Goal: Task Accomplishment & Management: Manage account settings

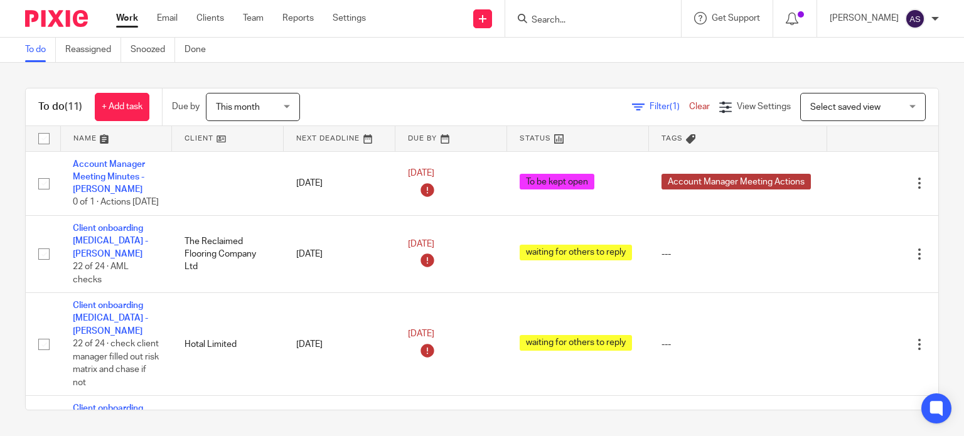
click at [527, 23] on icon at bounding box center [522, 18] width 9 height 9
click at [558, 21] on input "Search" at bounding box center [586, 20] width 113 height 11
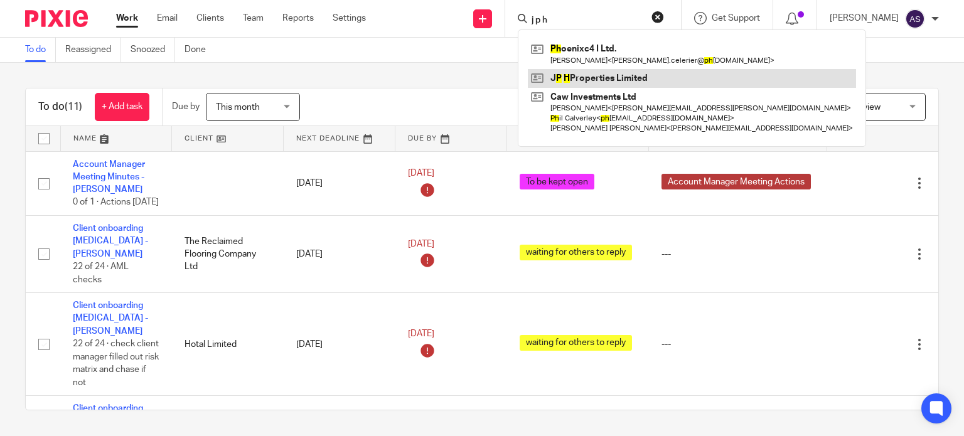
type input "j p h"
click at [615, 82] on link at bounding box center [692, 78] width 328 height 19
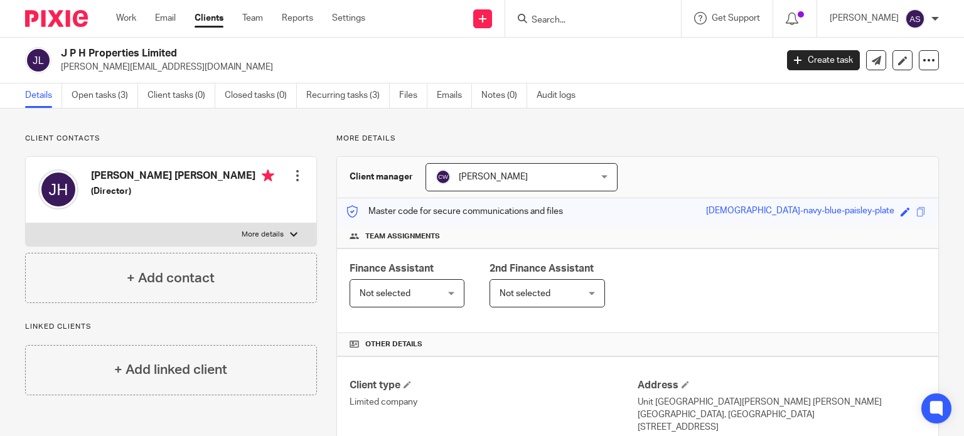
click at [296, 176] on div at bounding box center [297, 175] width 13 height 13
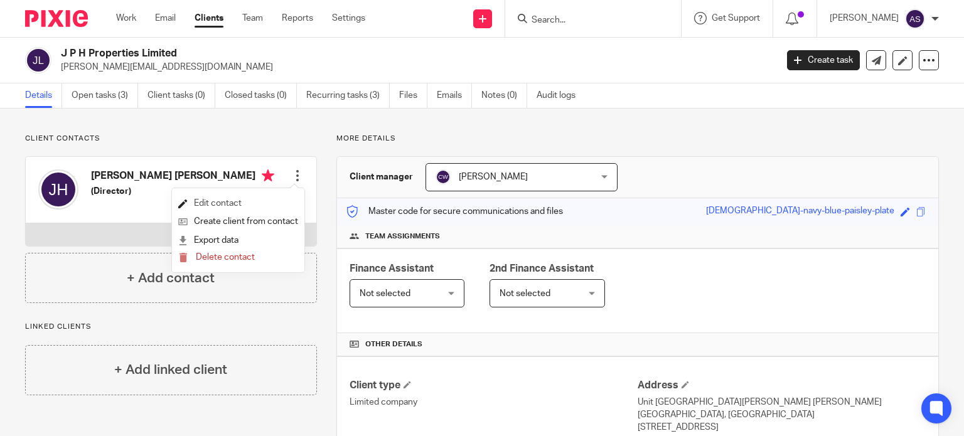
click at [200, 200] on link "Edit contact" at bounding box center [238, 204] width 120 height 18
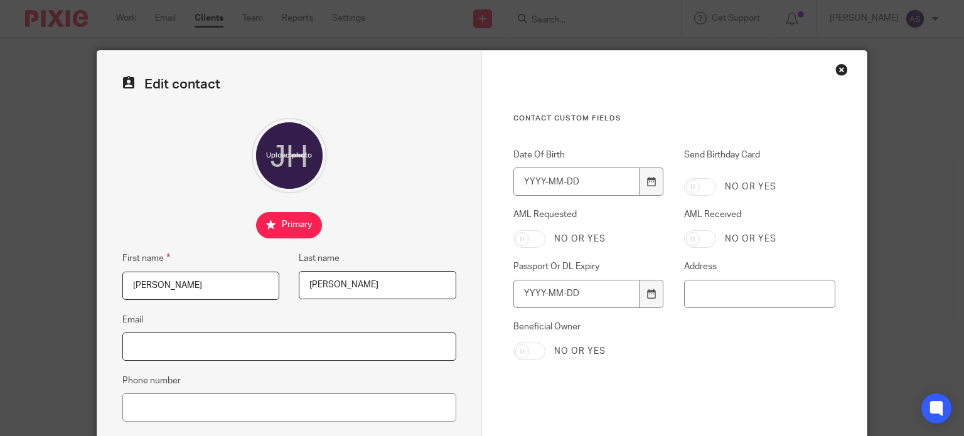
click at [193, 356] on input "Email" at bounding box center [289, 347] width 334 height 28
click at [176, 351] on input "Email" at bounding box center [289, 347] width 334 height 28
paste input "[PERSON_NAME] <[PERSON_NAME][EMAIL_ADDRESS][DOMAIN_NAME]>"
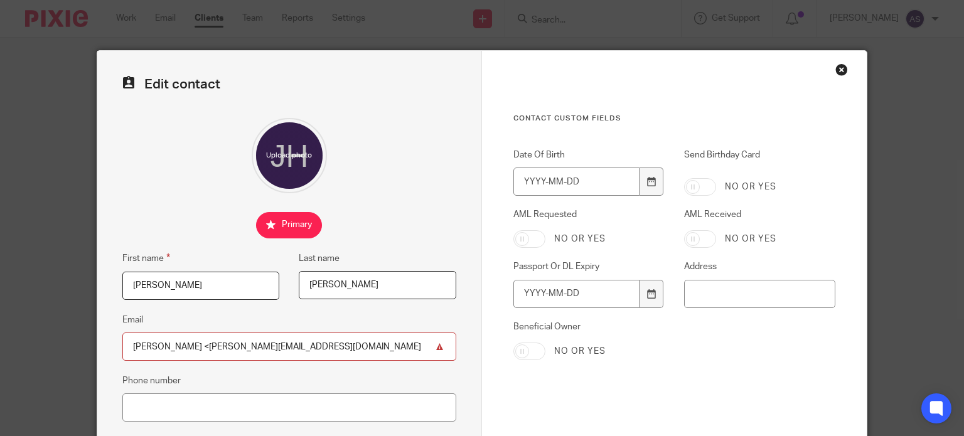
drag, startPoint x: 164, startPoint y: 344, endPoint x: 110, endPoint y: 340, distance: 54.1
click at [110, 340] on div "Edit contact First name [PERSON_NAME] Last name [PERSON_NAME] Email [PERSON_NAM…" at bounding box center [289, 355] width 385 height 609
type input "[PERSON_NAME][EMAIL_ADDRESS][DOMAIN_NAME]"
drag, startPoint x: 171, startPoint y: 284, endPoint x: 97, endPoint y: 277, distance: 75.0
click at [97, 277] on div "Edit contact First name [PERSON_NAME] Last name [PERSON_NAME] Email [PERSON_NAM…" at bounding box center [289, 355] width 385 height 609
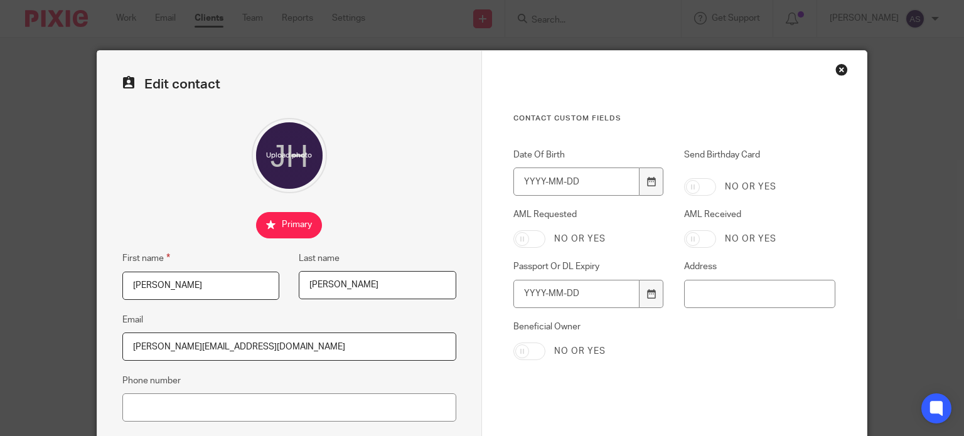
type input "[PERSON_NAME]"
type input "Hill"
click at [146, 159] on div at bounding box center [289, 155] width 334 height 75
click at [522, 181] on input "Date Of Birth" at bounding box center [576, 182] width 126 height 28
type input "1972-11-26"
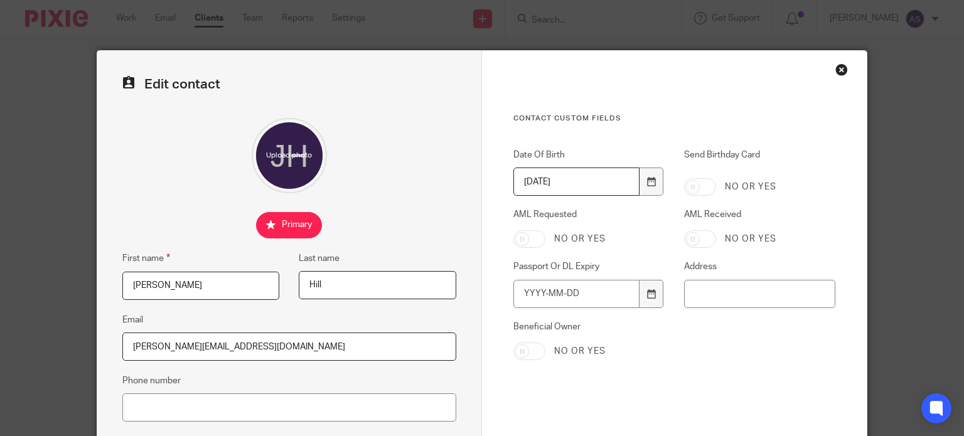
click at [705, 189] on input "Send Birthday Card" at bounding box center [700, 187] width 32 height 18
click at [705, 190] on input "Send Birthday Card" at bounding box center [700, 187] width 32 height 18
checkbox input "false"
drag, startPoint x: 530, startPoint y: 233, endPoint x: 684, endPoint y: 241, distance: 154.6
click at [530, 233] on input "AML Requested" at bounding box center [529, 239] width 32 height 18
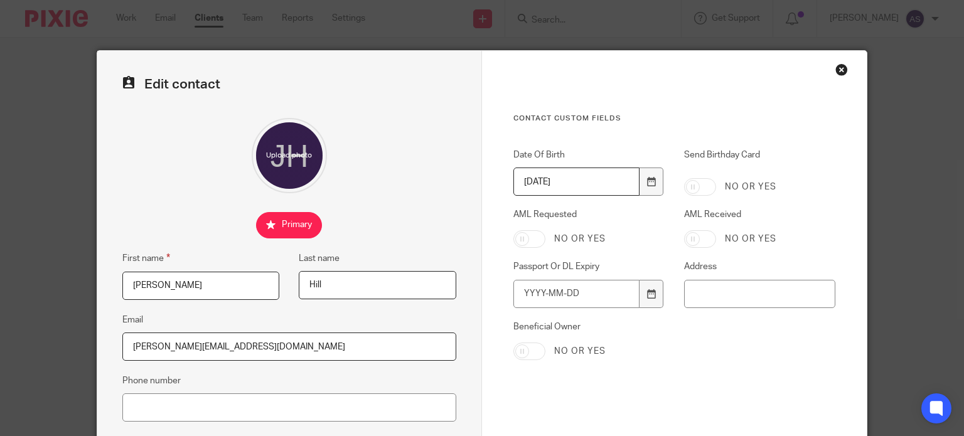
checkbox input "true"
click at [693, 238] on input "AML Received" at bounding box center [700, 239] width 32 height 18
checkbox input "true"
click at [523, 296] on input "Passport Or DL Expiry" at bounding box center [576, 294] width 126 height 28
type input "2035-03-21"
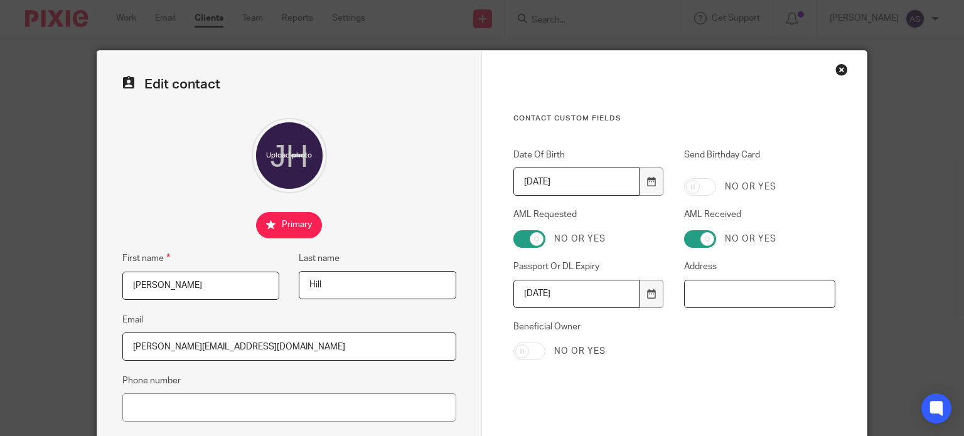
click at [758, 294] on input "Address" at bounding box center [759, 294] width 151 height 28
paste input "Edgemere Stables Edge Malpas SY14 8LG"
type input "Edgemere Stables Edge Malpas SY14 8LG"
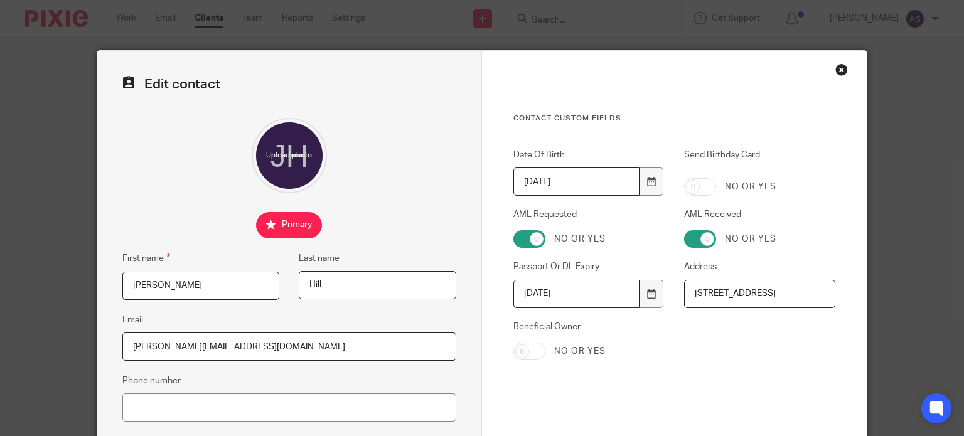
click at [515, 353] on input "Beneficial Owner" at bounding box center [529, 352] width 32 height 18
checkbox input "true"
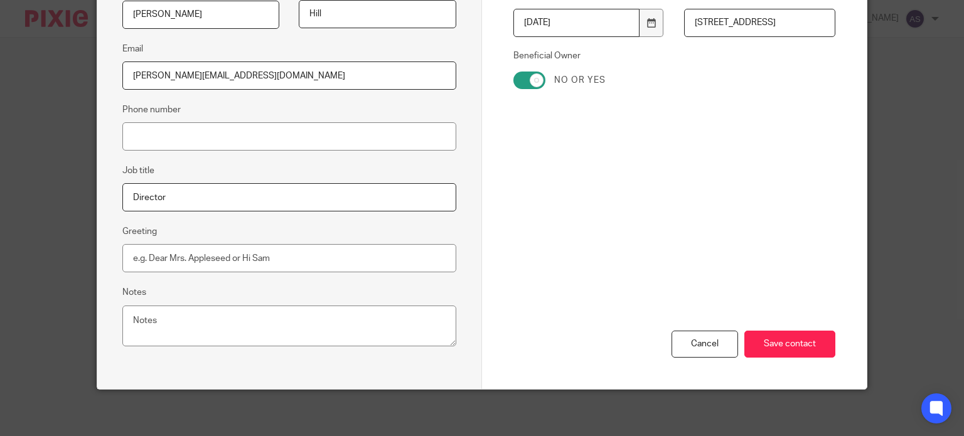
scroll to position [273, 0]
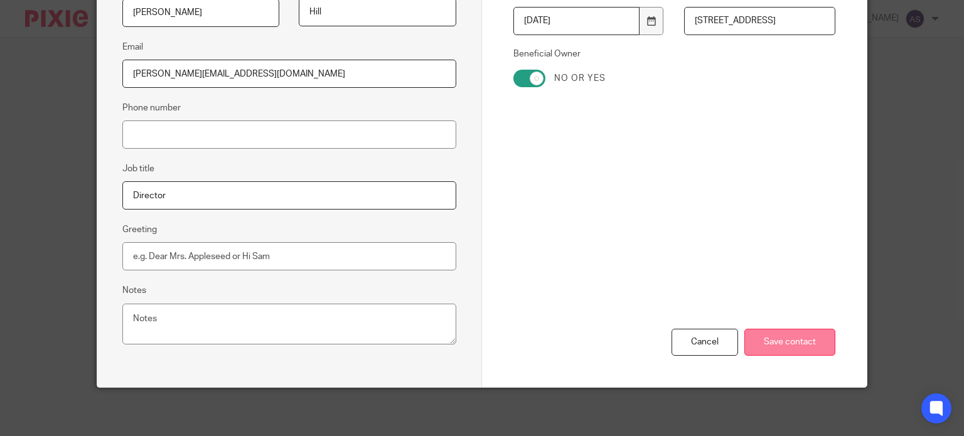
click at [801, 346] on input "Save contact" at bounding box center [789, 342] width 91 height 27
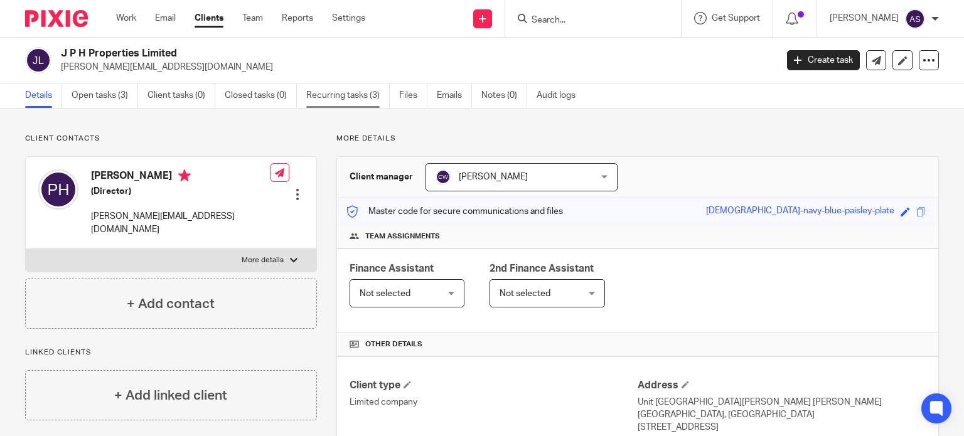
click at [321, 97] on link "Recurring tasks (3)" at bounding box center [347, 95] width 83 height 24
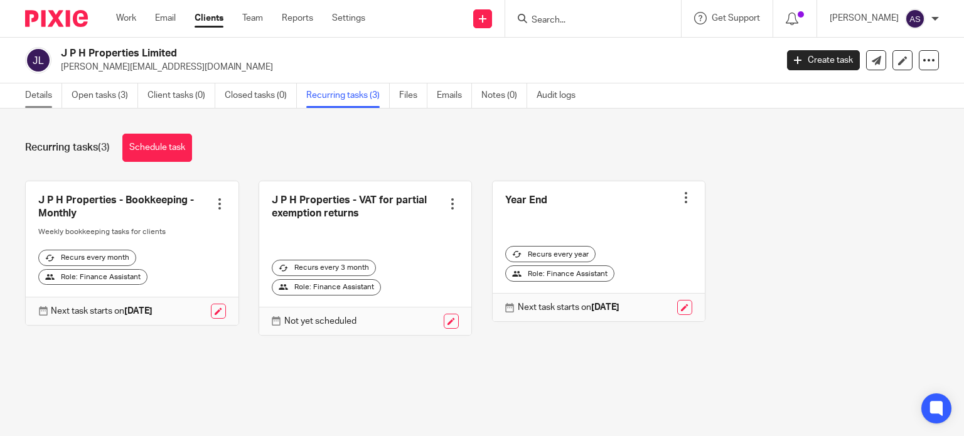
click at [48, 95] on link "Details" at bounding box center [43, 95] width 37 height 24
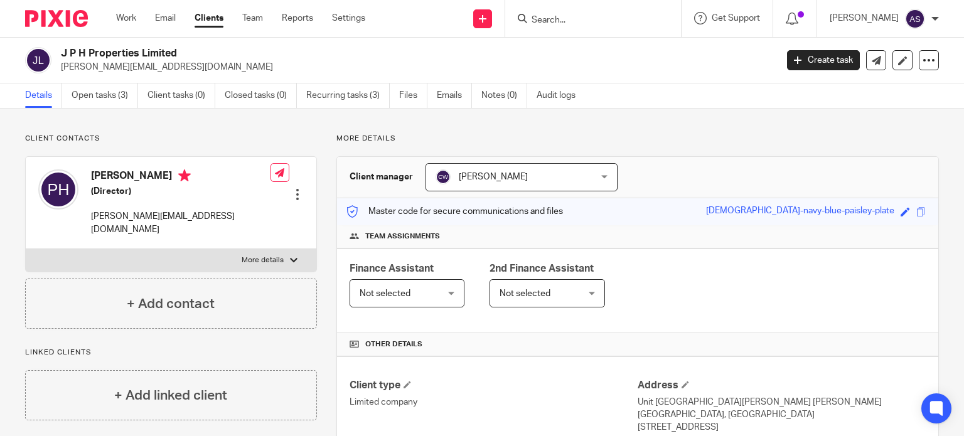
click at [407, 277] on div "Finance Assistant Not selected Not selected Not selected [PERSON_NAME] [PERSON_…" at bounding box center [407, 285] width 115 height 46
click at [409, 282] on span "Not selected" at bounding box center [401, 293] width 83 height 26
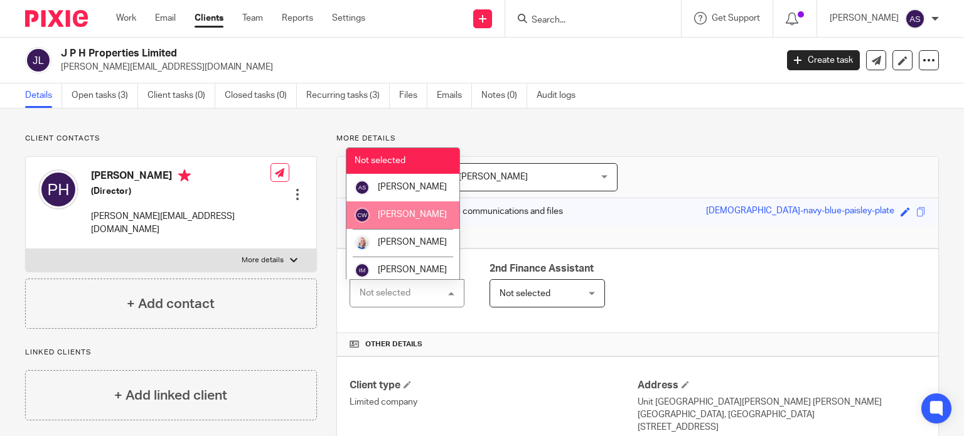
click at [406, 215] on span "[PERSON_NAME]" at bounding box center [412, 214] width 69 height 9
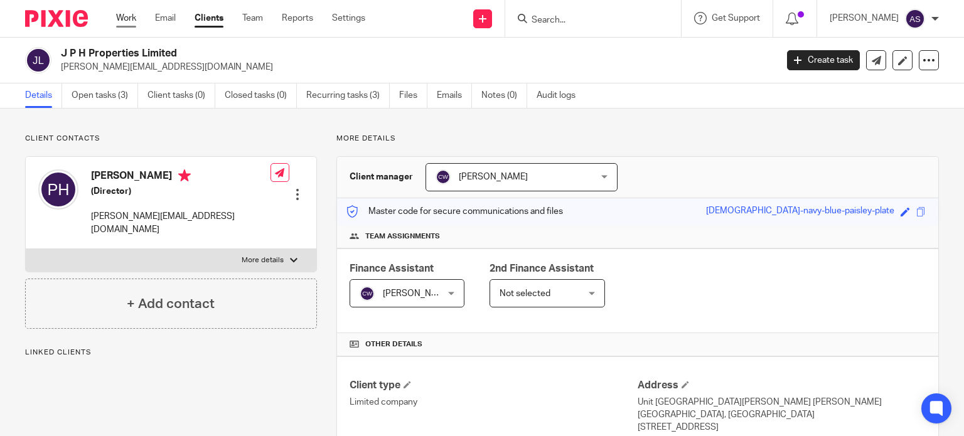
click at [125, 16] on link "Work" at bounding box center [126, 18] width 20 height 13
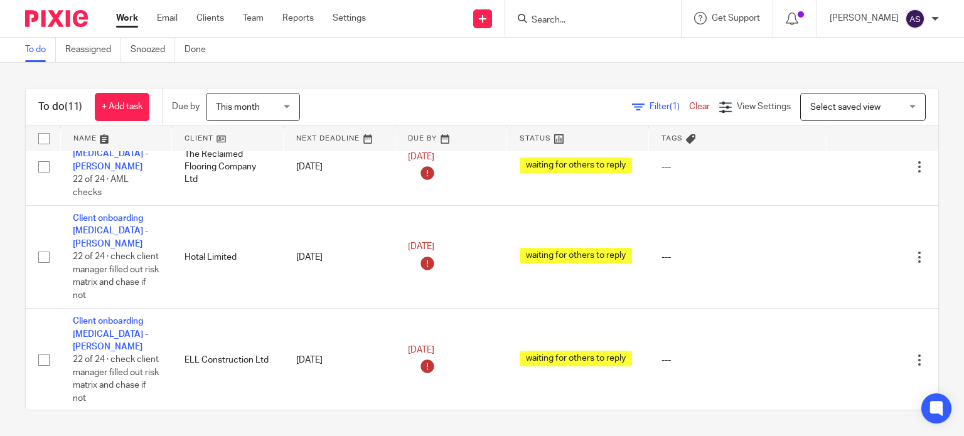
scroll to position [188, 0]
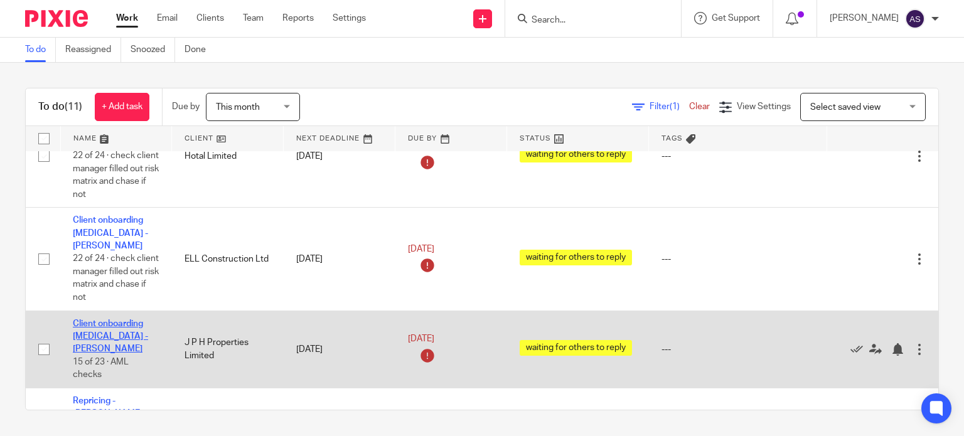
click at [134, 319] on link "Client onboarding [MEDICAL_DATA] - [PERSON_NAME]" at bounding box center [110, 336] width 75 height 35
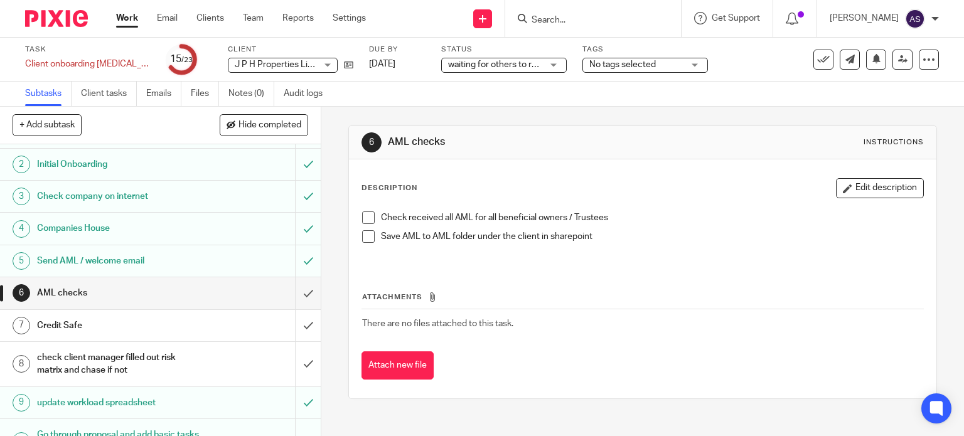
scroll to position [63, 0]
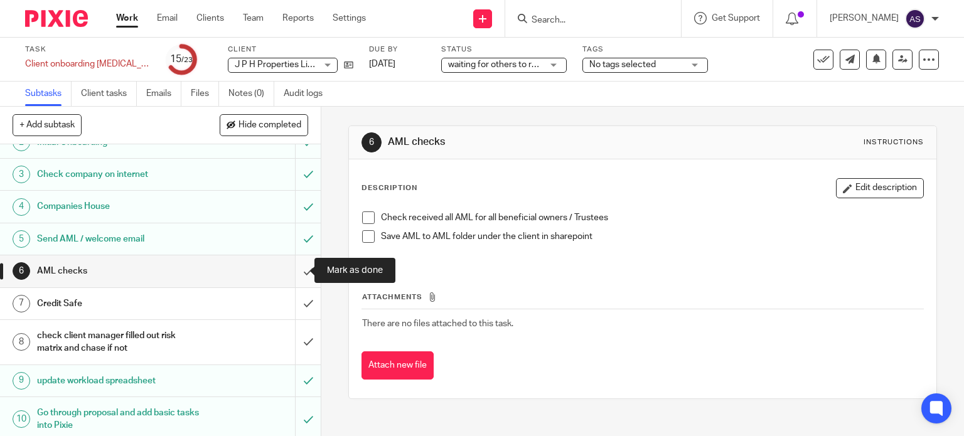
click at [298, 269] on input "submit" at bounding box center [160, 270] width 321 height 31
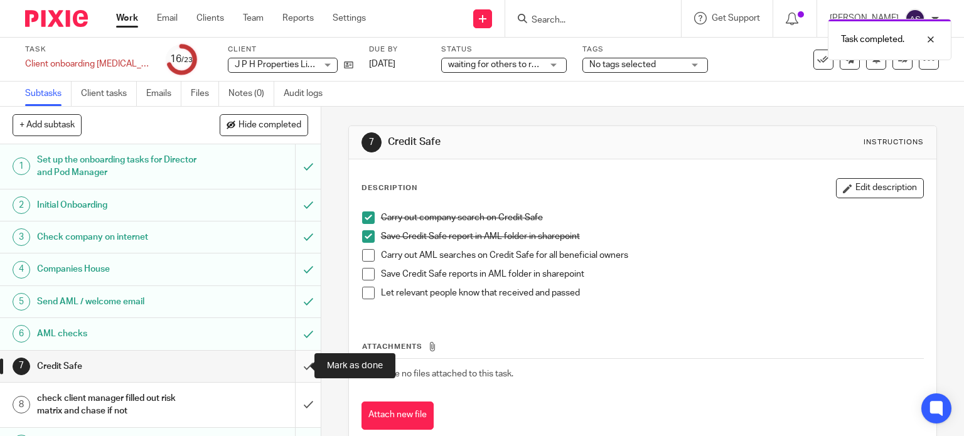
click at [297, 365] on input "submit" at bounding box center [160, 366] width 321 height 31
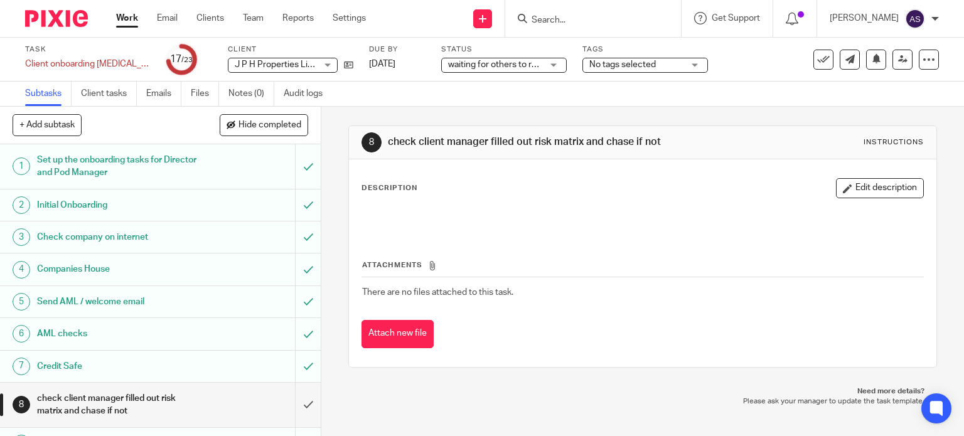
click at [123, 17] on link "Work" at bounding box center [127, 18] width 22 height 13
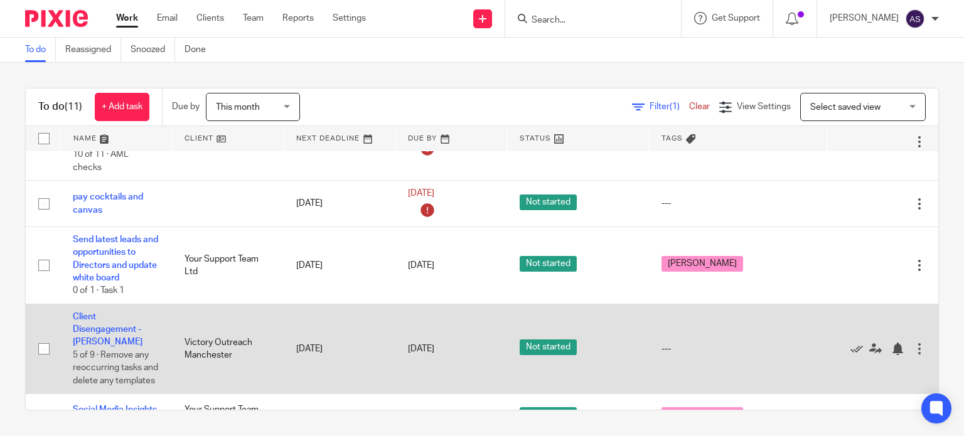
scroll to position [513, 0]
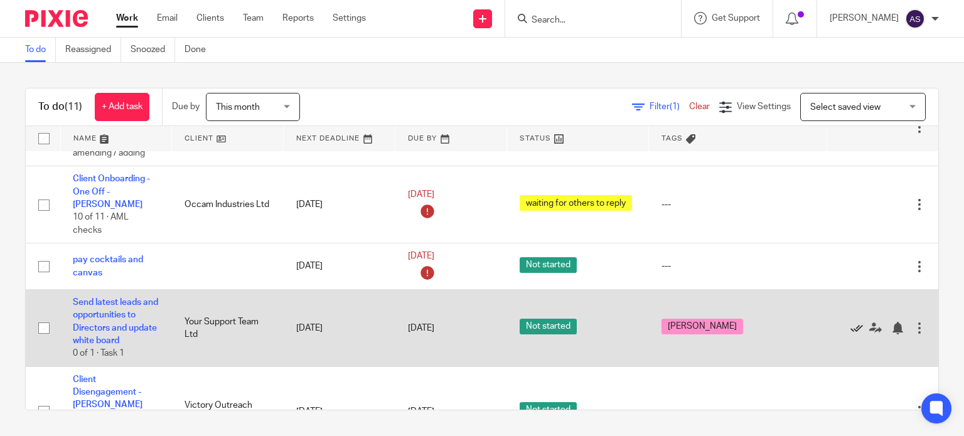
click at [850, 322] on icon at bounding box center [856, 328] width 13 height 13
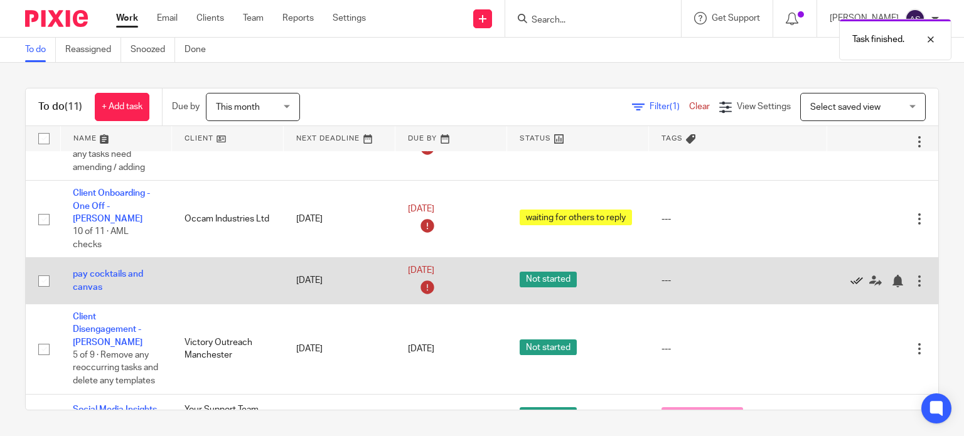
click at [850, 275] on icon at bounding box center [856, 281] width 13 height 13
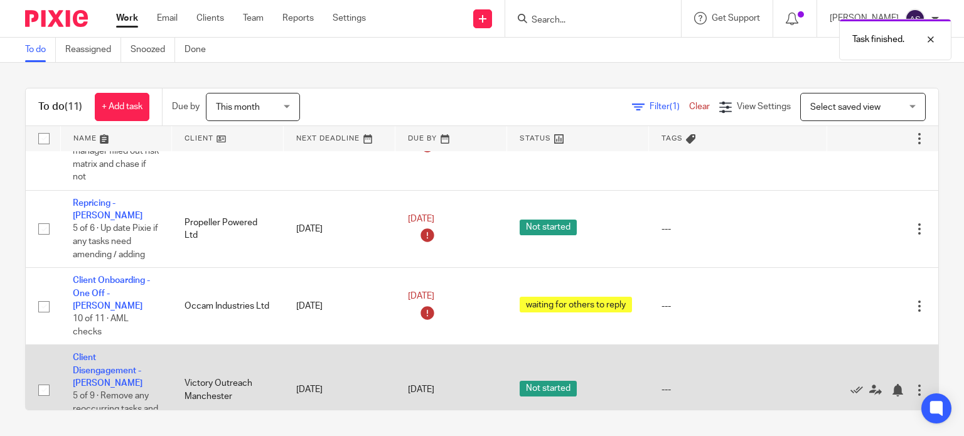
scroll to position [390, 0]
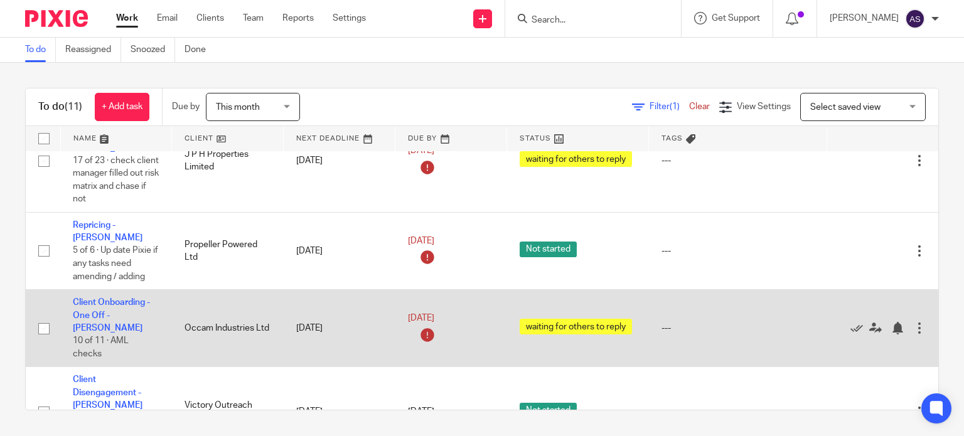
click at [95, 290] on td "Client Onboarding - One Off - Adele 10 of 11 · AML checks" at bounding box center [116, 328] width 112 height 77
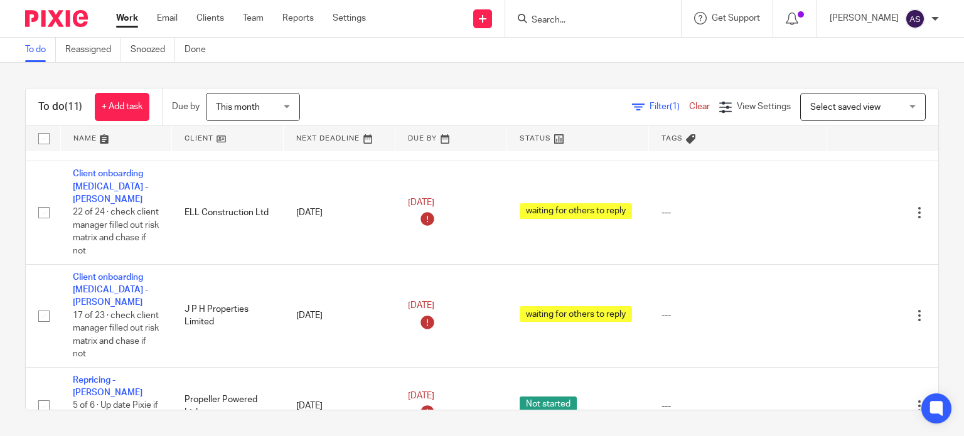
scroll to position [264, 0]
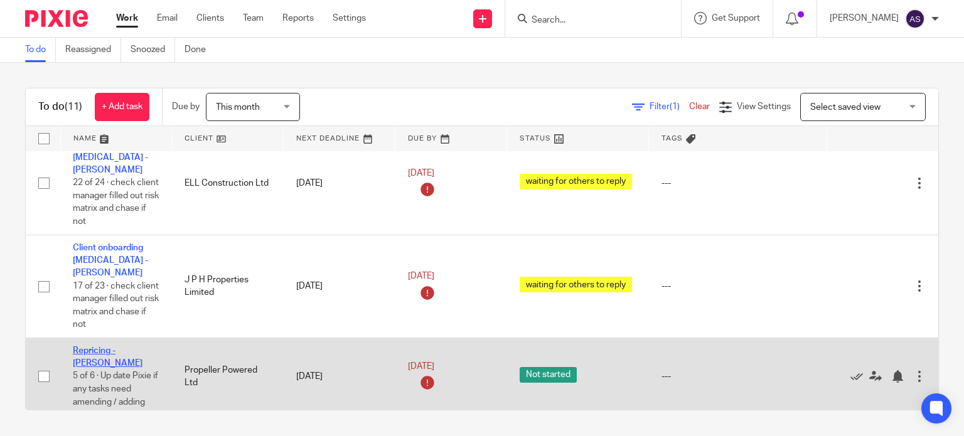
click at [80, 346] on link "Repricing - [PERSON_NAME]" at bounding box center [108, 356] width 70 height 21
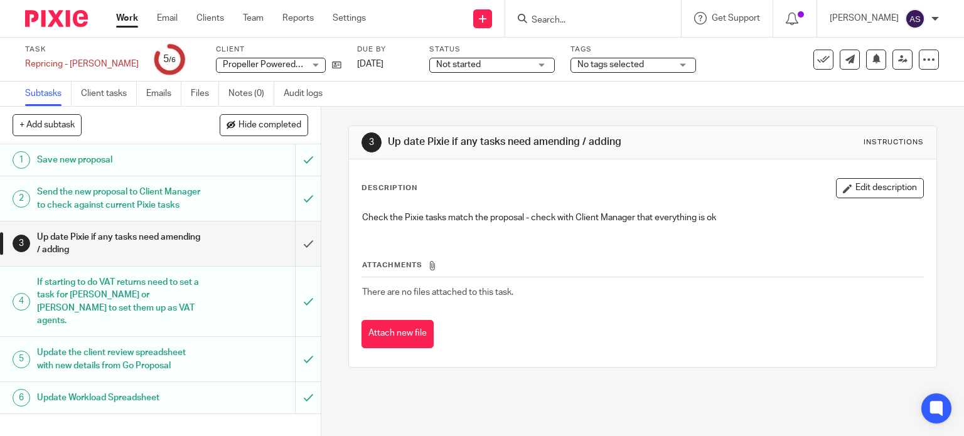
click at [462, 67] on span "Not started" at bounding box center [483, 64] width 94 height 13
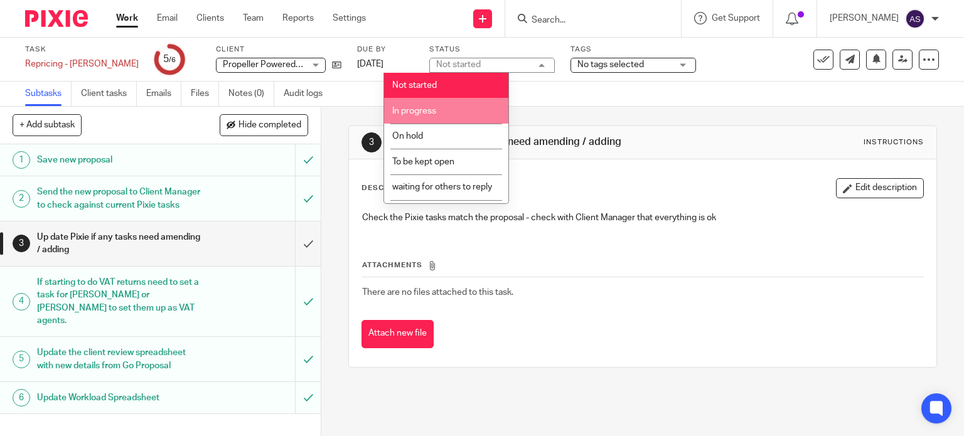
click at [452, 182] on li "waiting for others to reply" at bounding box center [446, 187] width 124 height 26
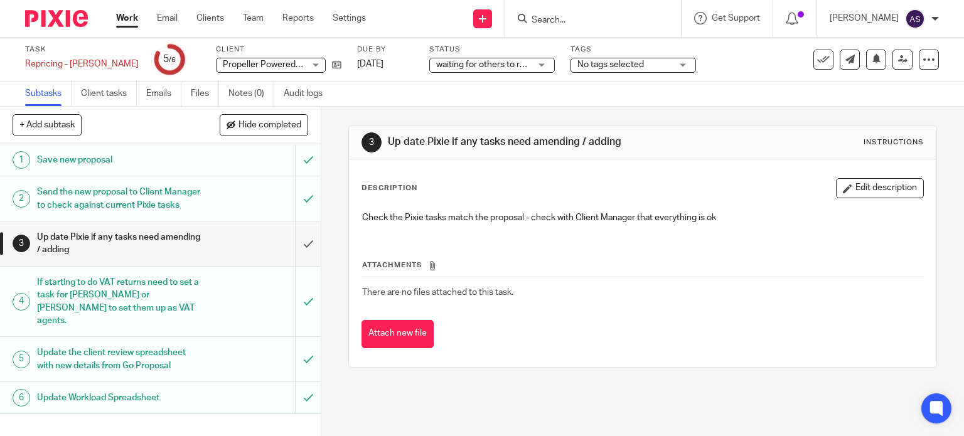
click at [131, 17] on link "Work" at bounding box center [127, 18] width 22 height 13
